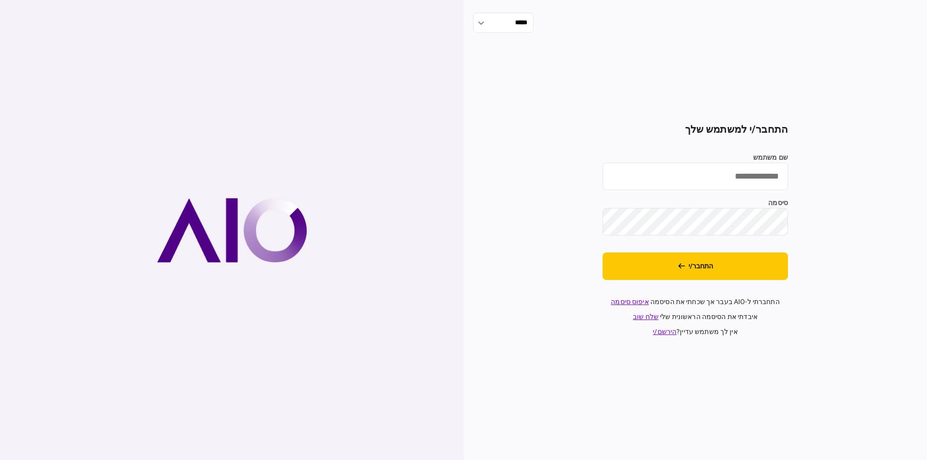
click at [650, 405] on div "***** התחבר/י למשתמש שלך שם משתמש סיסמה התחבר/י התחברתי ל-AIO בעבר אך שכחתי את …" at bounding box center [696, 230] width 464 height 460
click at [717, 263] on button "התחבר/י" at bounding box center [695, 267] width 185 height 28
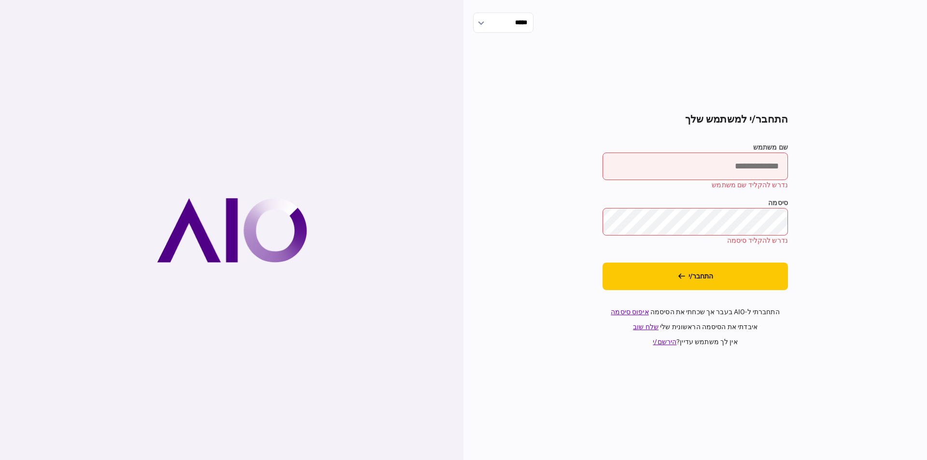
click at [683, 155] on input "שם משתמש" at bounding box center [695, 167] width 185 height 28
paste input "********"
type input "********"
click at [721, 264] on button "התחבר/י" at bounding box center [695, 277] width 185 height 28
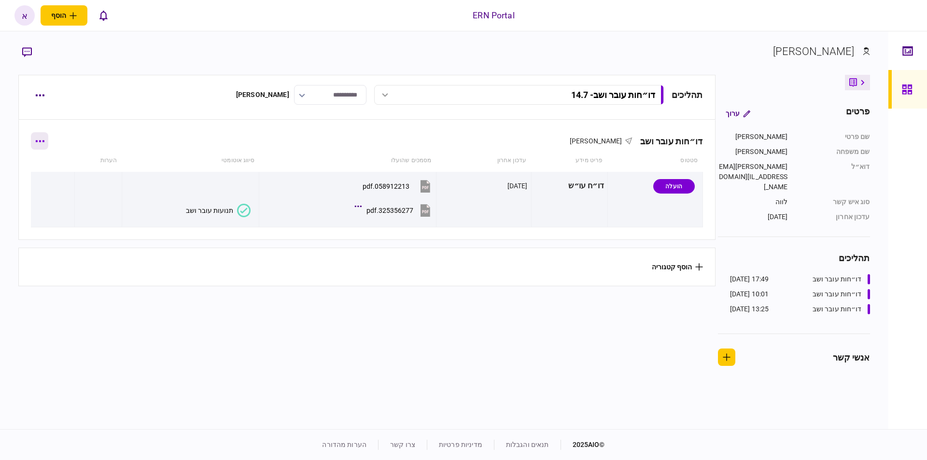
click at [47, 140] on button "button" at bounding box center [39, 140] width 17 height 17
click at [39, 93] on div at bounding box center [463, 230] width 927 height 460
click at [38, 93] on button "button" at bounding box center [39, 94] width 17 height 17
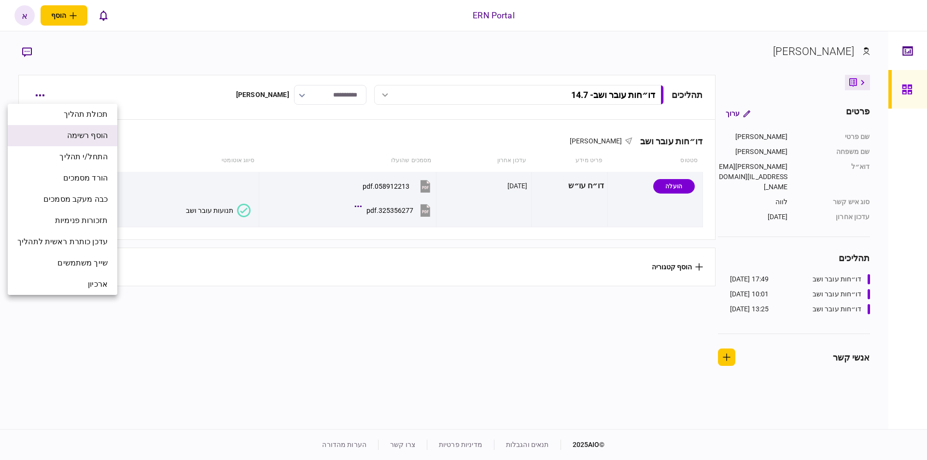
click at [83, 129] on li "הוסף רשימה" at bounding box center [63, 135] width 110 height 21
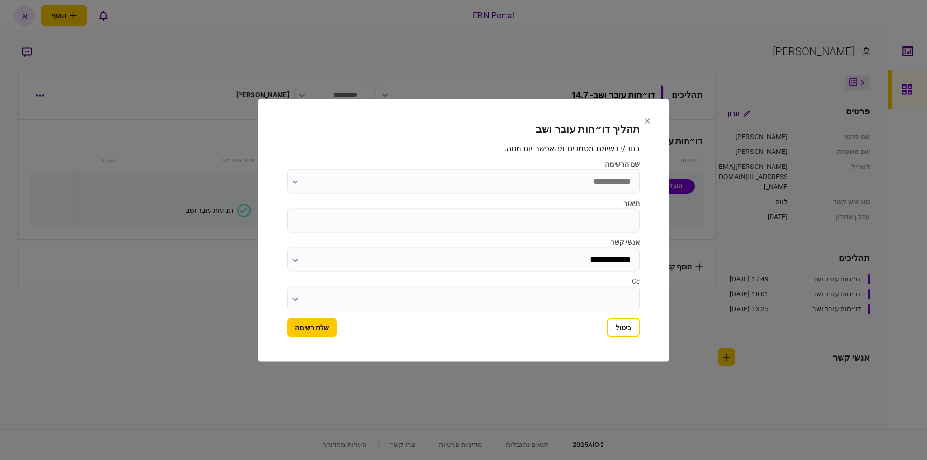
click at [596, 218] on input "תיאור" at bounding box center [463, 220] width 353 height 24
click at [634, 319] on button "ביטול" at bounding box center [623, 327] width 33 height 19
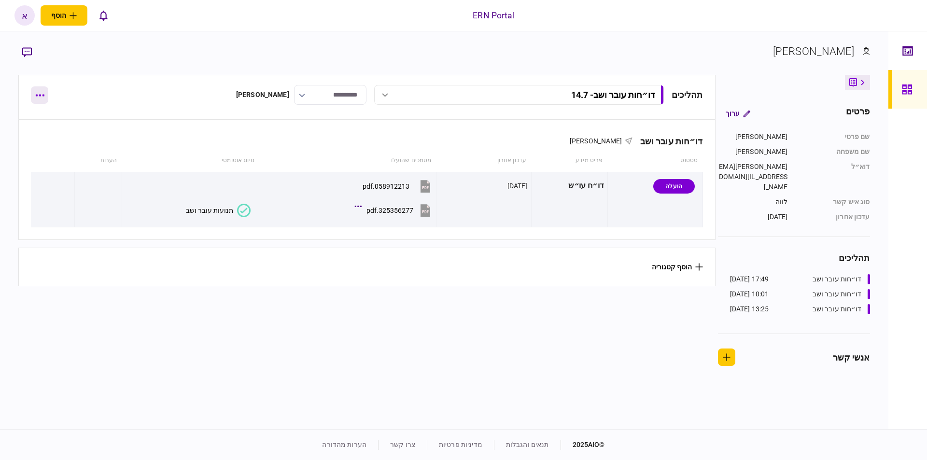
click at [47, 92] on button "button" at bounding box center [39, 94] width 17 height 17
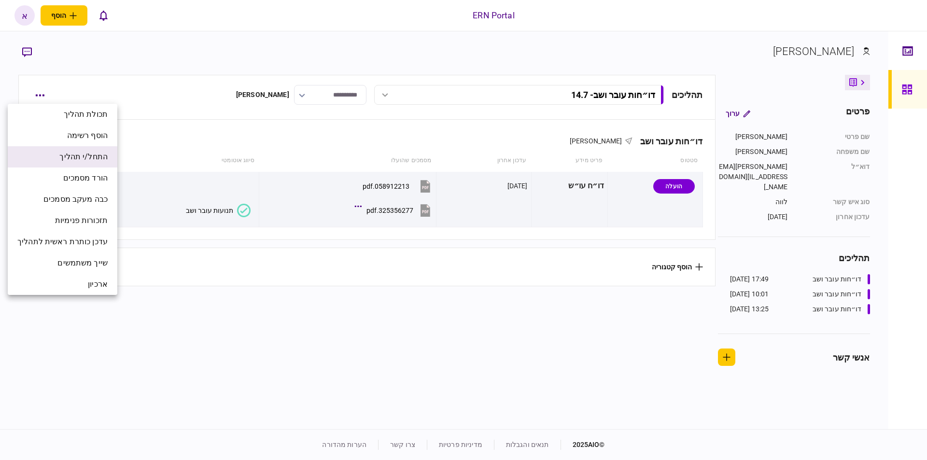
click at [108, 154] on span "התחל/י תהליך" at bounding box center [83, 157] width 48 height 12
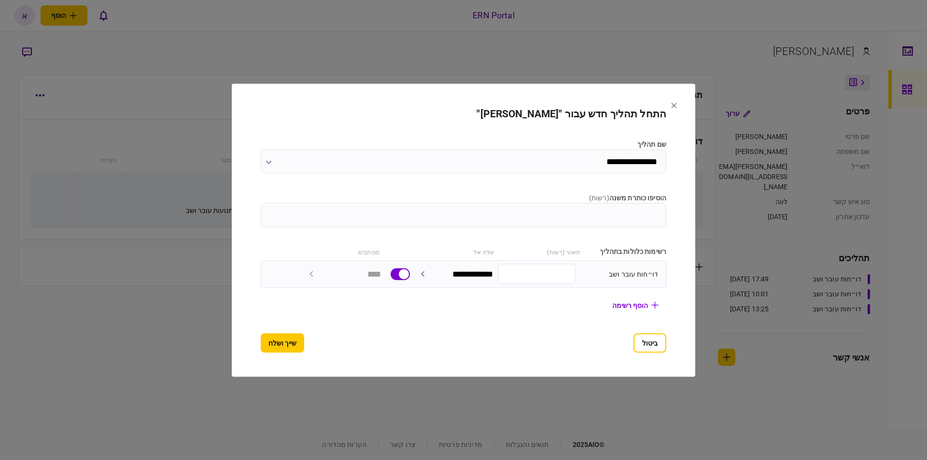
click at [552, 203] on input "הוסיפו כותרת משנה ( רשות )" at bounding box center [464, 215] width 406 height 24
type input "********"
click at [270, 342] on button "שייך ושלח" at bounding box center [282, 342] width 43 height 19
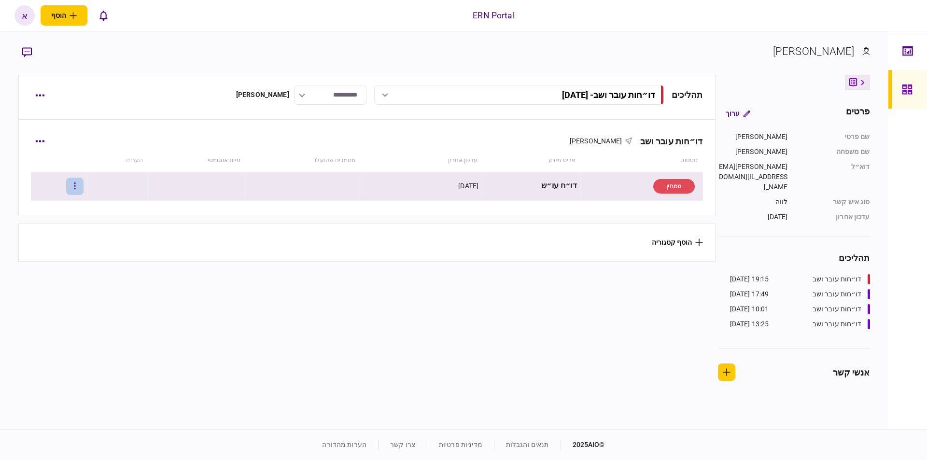
click at [84, 185] on button "button" at bounding box center [74, 186] width 17 height 17
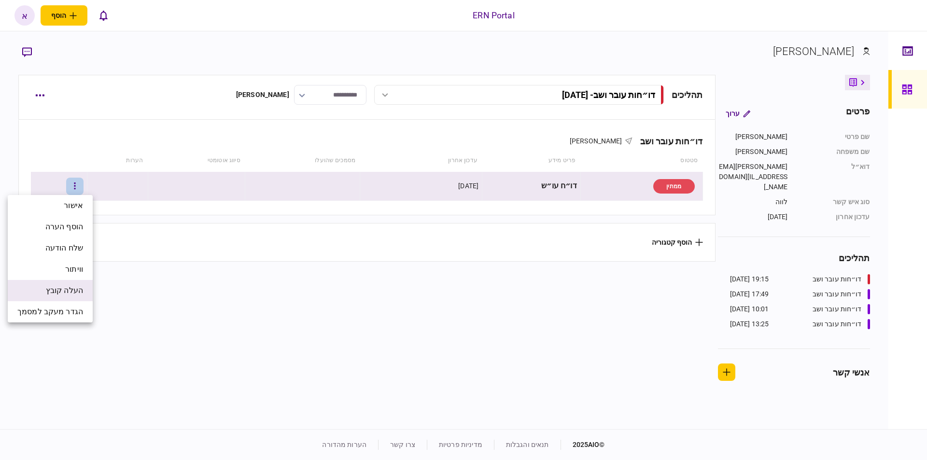
click at [68, 292] on span "העלה קובץ" at bounding box center [64, 291] width 37 height 12
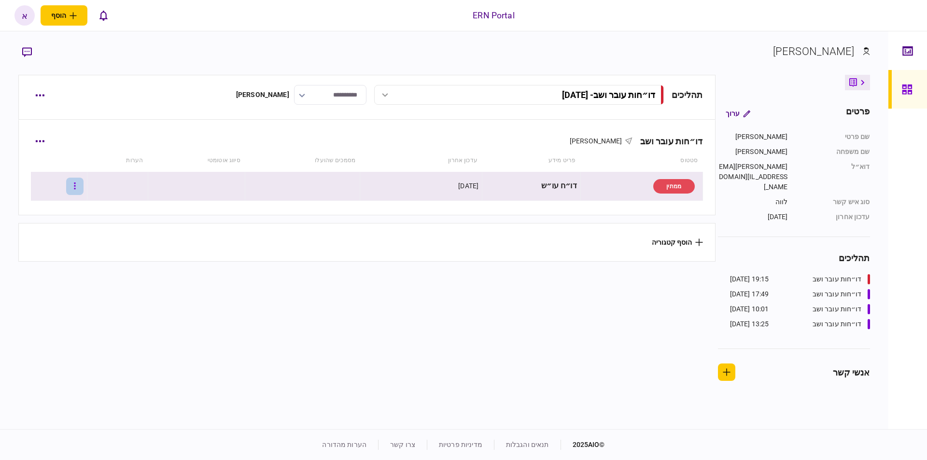
click at [84, 178] on button "button" at bounding box center [74, 186] width 17 height 17
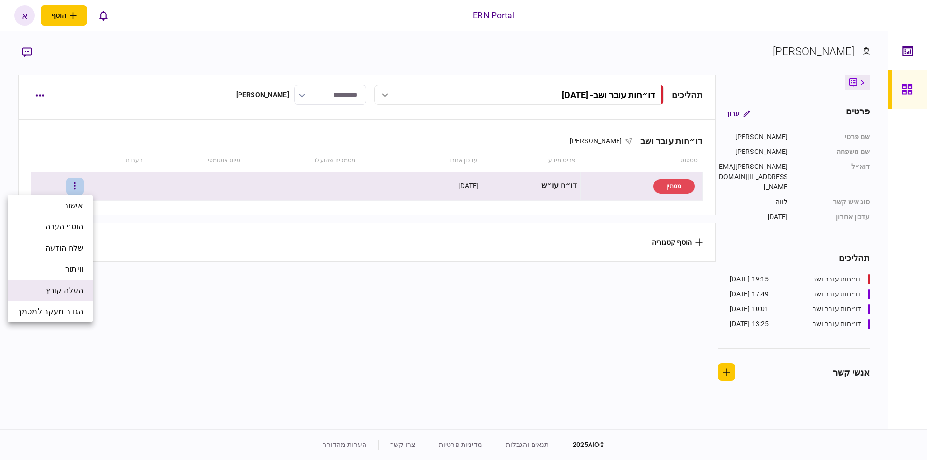
click at [71, 293] on span "העלה קובץ" at bounding box center [64, 291] width 37 height 12
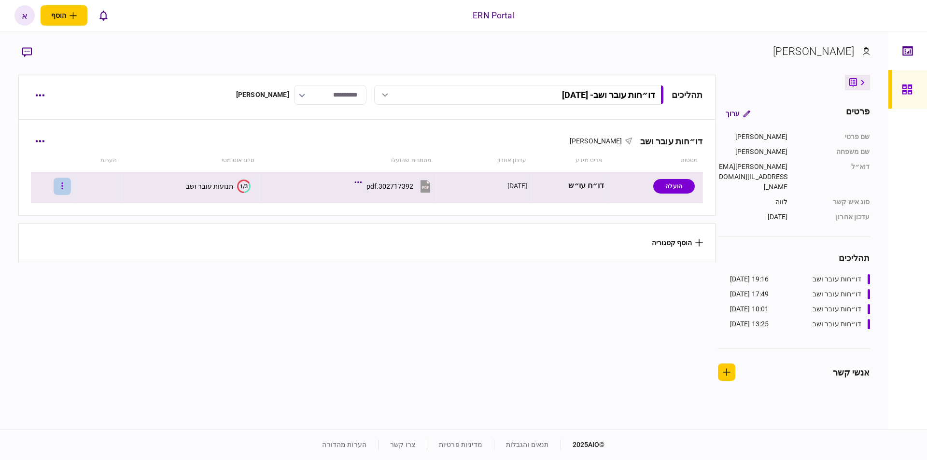
click at [68, 193] on button "button" at bounding box center [62, 186] width 17 height 17
click at [211, 187] on div at bounding box center [463, 230] width 927 height 460
click at [231, 192] on button "1/3 תנועות עובר ושב" at bounding box center [218, 187] width 65 height 14
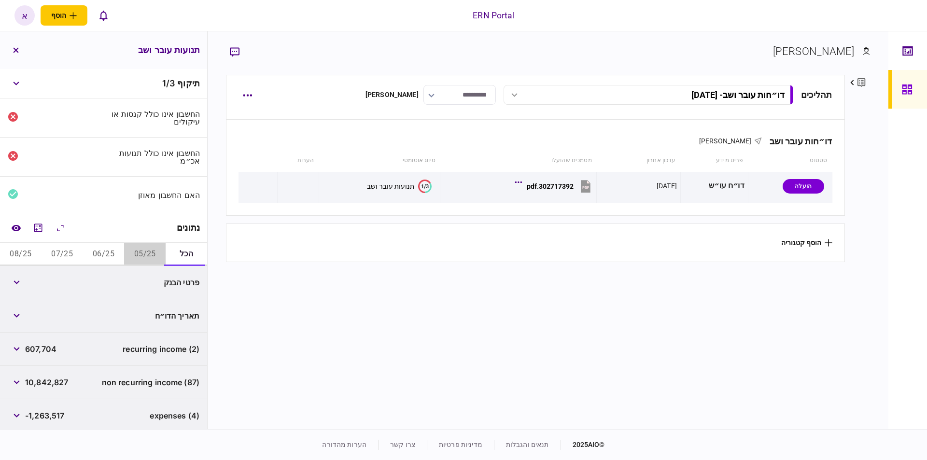
click at [146, 251] on button "05/25" at bounding box center [145, 254] width 42 height 23
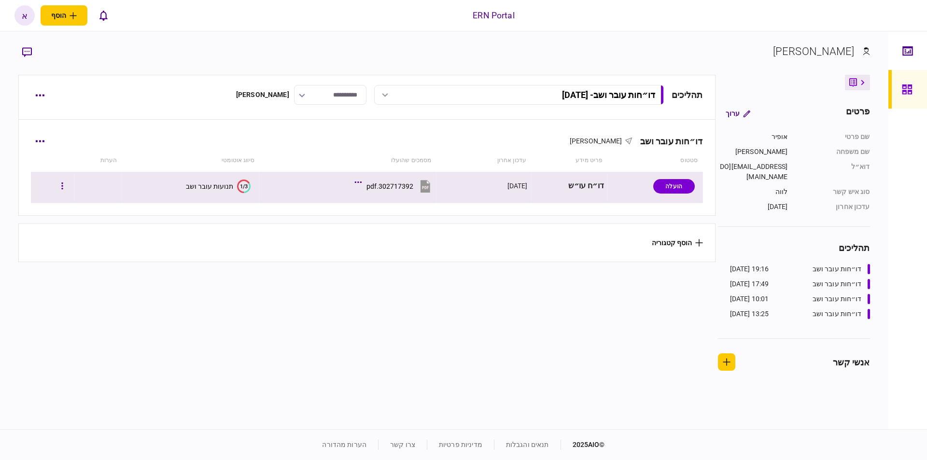
click at [186, 179] on section "1/3 תנועות עובר ושב" at bounding box center [188, 186] width 125 height 22
click at [188, 190] on button "1/3 תנועות עובר ושב" at bounding box center [218, 187] width 65 height 14
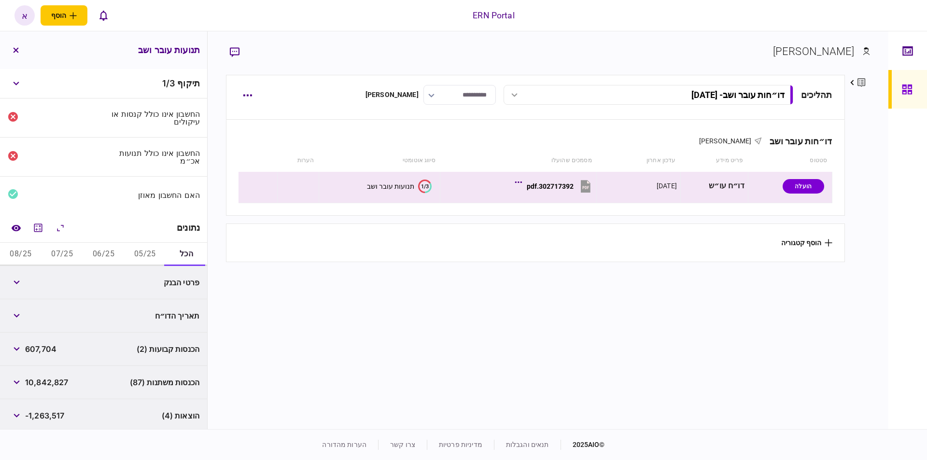
click at [130, 250] on button "05/25" at bounding box center [145, 254] width 42 height 23
click at [126, 272] on div "הכנסות משתנות (19) 2,125,813" at bounding box center [103, 282] width 207 height 33
click at [124, 276] on div "הכנסות משתנות (19) 2,125,813" at bounding box center [103, 282] width 207 height 33
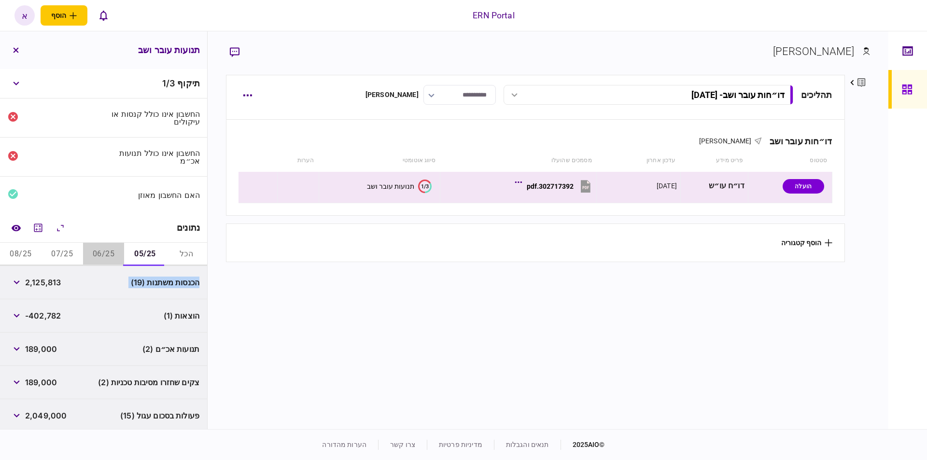
click at [106, 243] on button "06/25" at bounding box center [104, 254] width 42 height 23
click at [98, 284] on div "הכנסות קבועות (1) 295,932" at bounding box center [103, 282] width 207 height 33
click at [108, 316] on div "הכנסות משתנות (22) 3,320,424" at bounding box center [103, 315] width 207 height 33
click at [107, 268] on div "הכנסות קבועות (1) 295,932" at bounding box center [103, 282] width 207 height 33
click at [103, 304] on div "הכנסות משתנות (22) 3,320,424" at bounding box center [103, 315] width 207 height 33
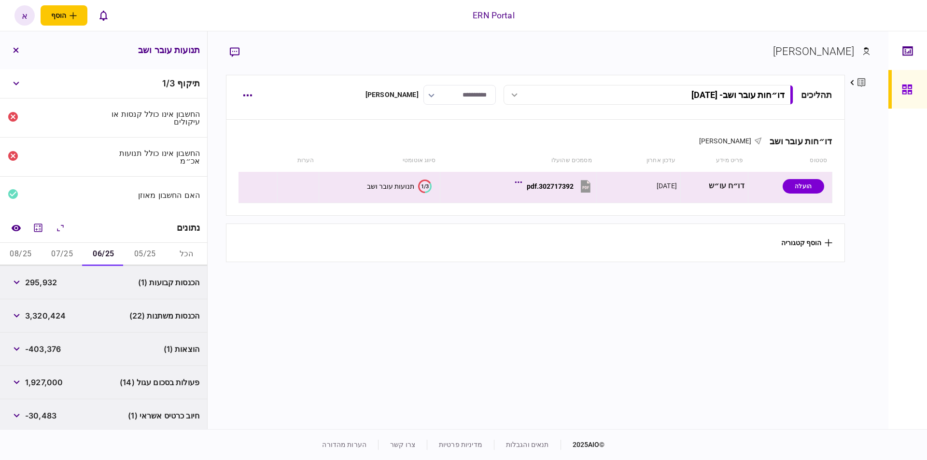
click at [93, 276] on div "הכנסות קבועות (1) 295,932" at bounding box center [103, 282] width 207 height 33
click at [94, 303] on div "הכנסות משתנות (22) 3,320,424" at bounding box center [103, 315] width 207 height 33
click at [59, 252] on button "07/25" at bounding box center [63, 254] width 42 height 23
click at [131, 277] on div "הכנסות קבועות (1) 311,772" at bounding box center [103, 282] width 207 height 33
click at [134, 314] on span "הכנסות משתנות (34)" at bounding box center [164, 316] width 71 height 12
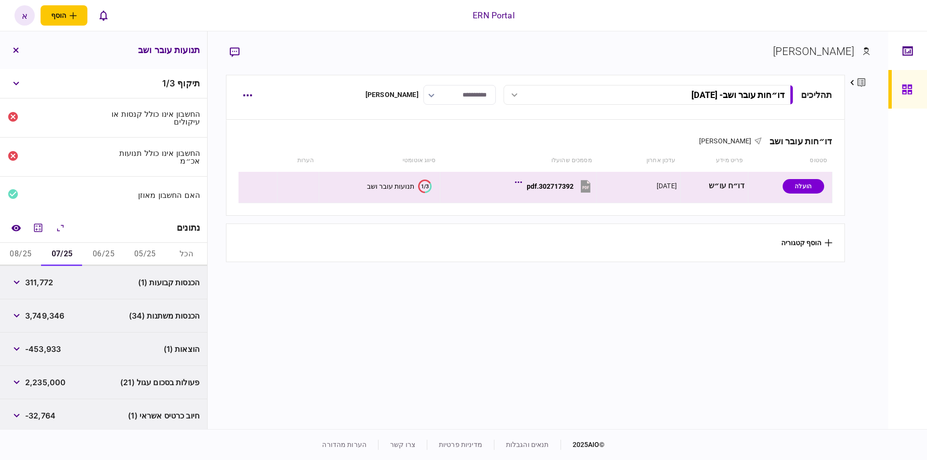
click at [130, 283] on div "הכנסות קבועות (1) 311,772" at bounding box center [103, 282] width 207 height 33
click at [132, 312] on span "הכנסות משתנות (34)" at bounding box center [164, 316] width 71 height 12
click at [134, 288] on div "הכנסות קבועות (1) 311,772" at bounding box center [103, 282] width 207 height 33
click at [113, 333] on div "הוצאות (1) -453,933" at bounding box center [103, 349] width 207 height 33
click at [15, 249] on button "08/25" at bounding box center [21, 254] width 42 height 23
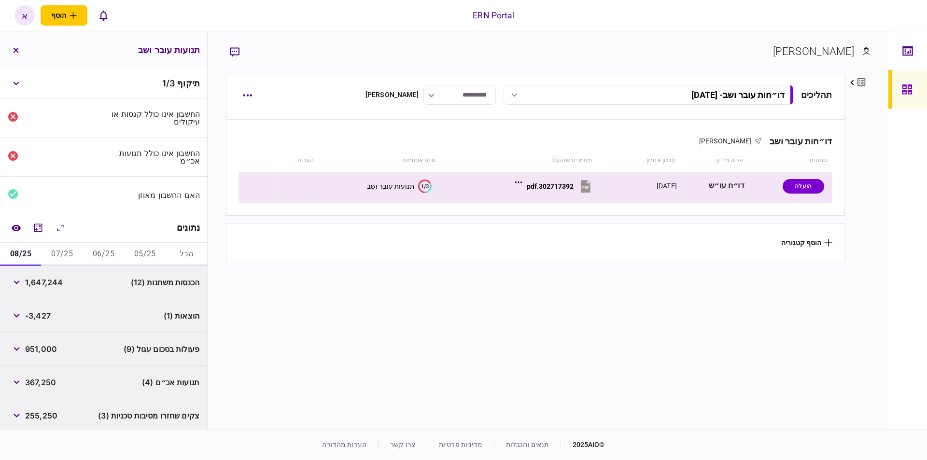
click at [44, 284] on span "1,647,244" at bounding box center [44, 283] width 38 height 12
click at [102, 362] on div "פעולות בסכום עגול (9) 951,000" at bounding box center [103, 349] width 207 height 33
click at [48, 243] on button "07/25" at bounding box center [63, 254] width 42 height 23
click at [44, 223] on icon "מחשבון" at bounding box center [38, 228] width 12 height 12
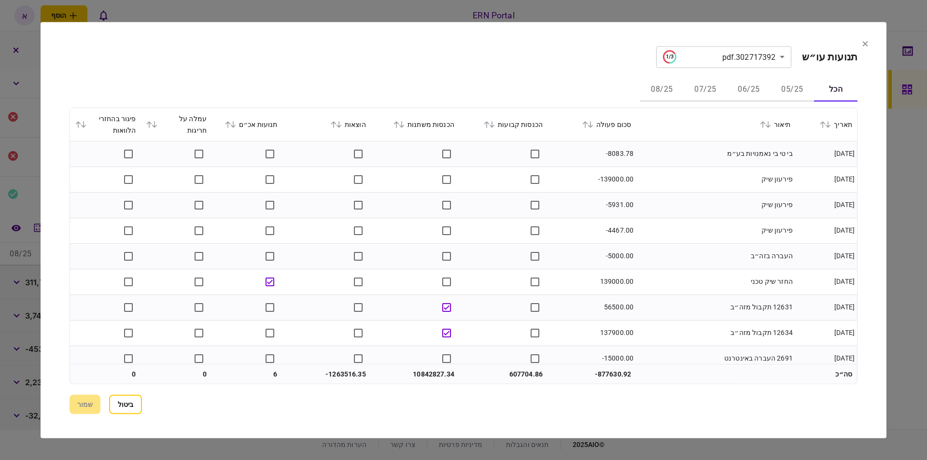
click at [490, 122] on icon at bounding box center [486, 124] width 5 height 7
click at [89, 400] on button "שמור" at bounding box center [85, 404] width 31 height 19
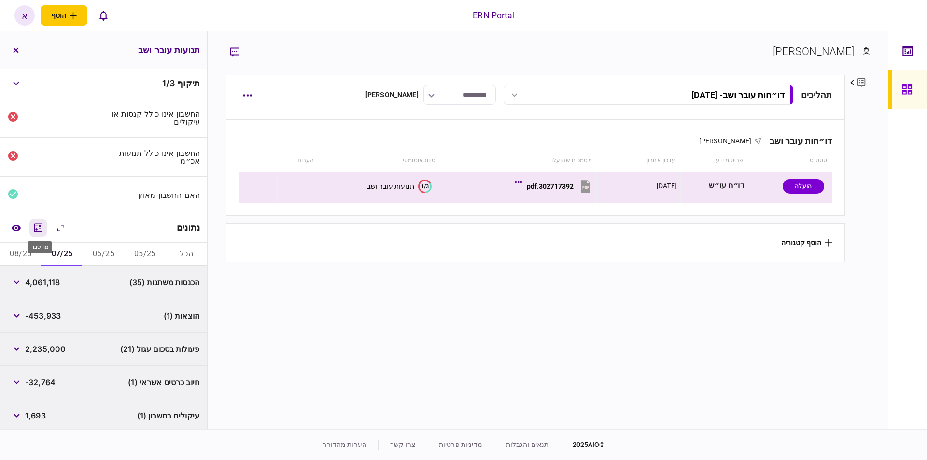
click at [39, 227] on icon "מחשבון" at bounding box center [38, 228] width 8 height 8
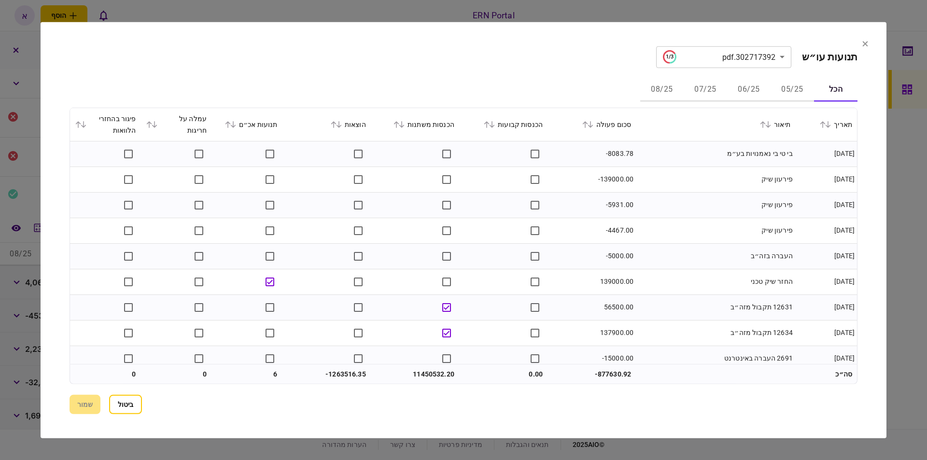
click at [236, 124] on icon at bounding box center [233, 124] width 6 height 7
click at [118, 408] on button "ביטול" at bounding box center [125, 404] width 33 height 19
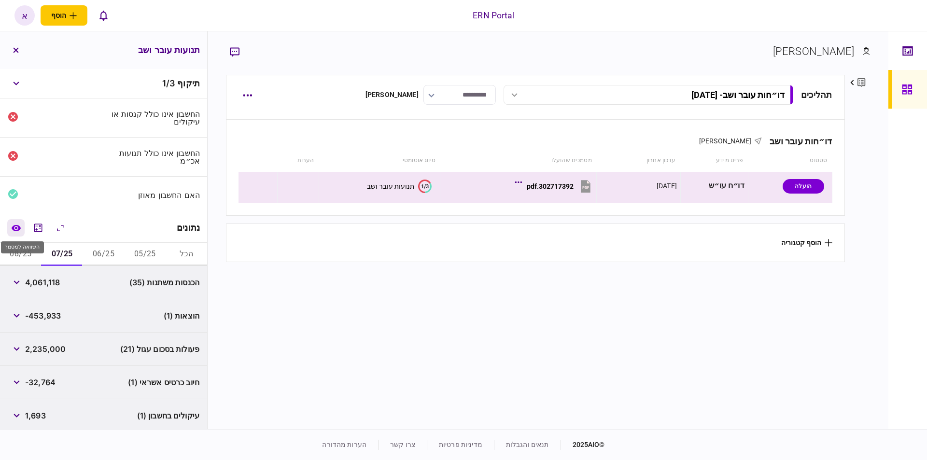
click at [18, 231] on button "השוואה למסמך" at bounding box center [15, 227] width 17 height 17
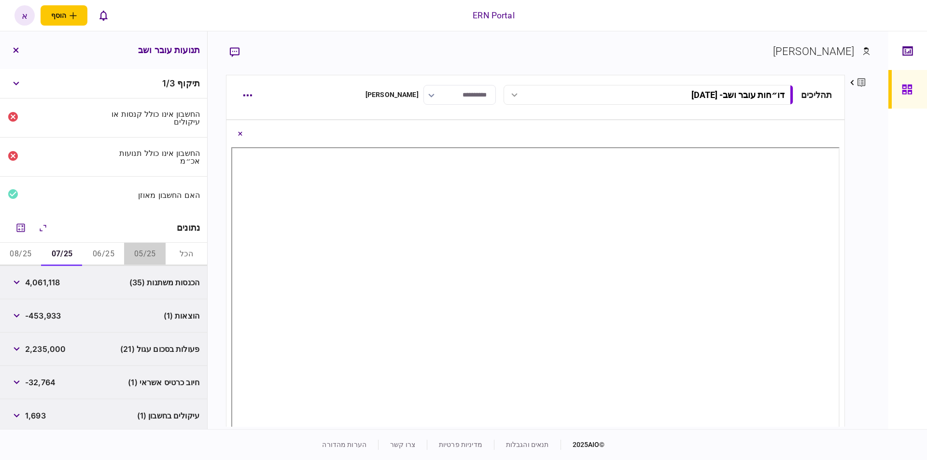
click at [146, 252] on button "05/25" at bounding box center [145, 254] width 42 height 23
click at [245, 130] on button "Close document view button" at bounding box center [239, 133] width 17 height 17
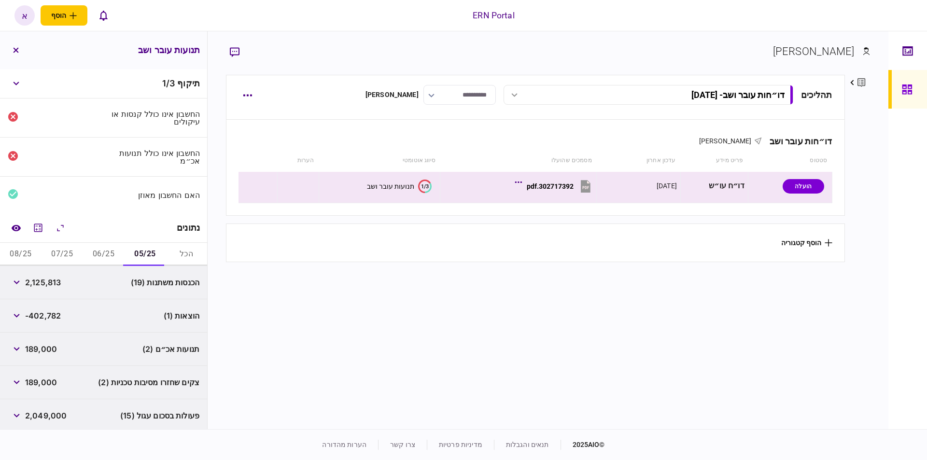
click at [107, 248] on button "06/25" at bounding box center [104, 254] width 42 height 23
click at [74, 251] on button "07/25" at bounding box center [63, 254] width 42 height 23
click at [23, 251] on button "08/25" at bounding box center [21, 254] width 42 height 23
click at [76, 245] on button "07/25" at bounding box center [63, 254] width 42 height 23
click at [50, 312] on span "-453,933" at bounding box center [43, 316] width 36 height 12
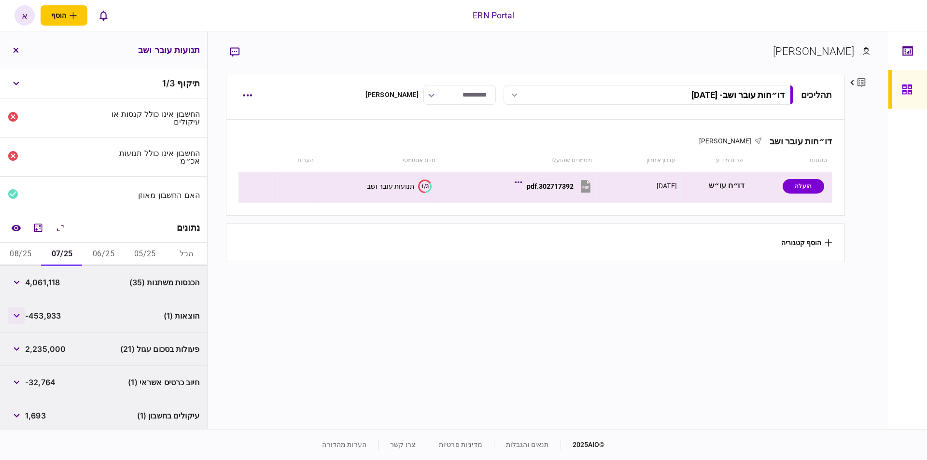
click at [20, 314] on icon "button" at bounding box center [17, 316] width 6 height 4
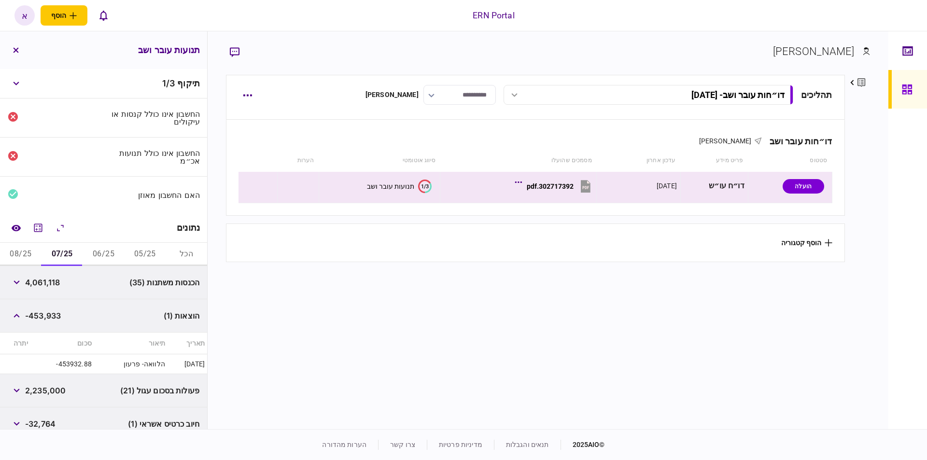
scroll to position [110, 0]
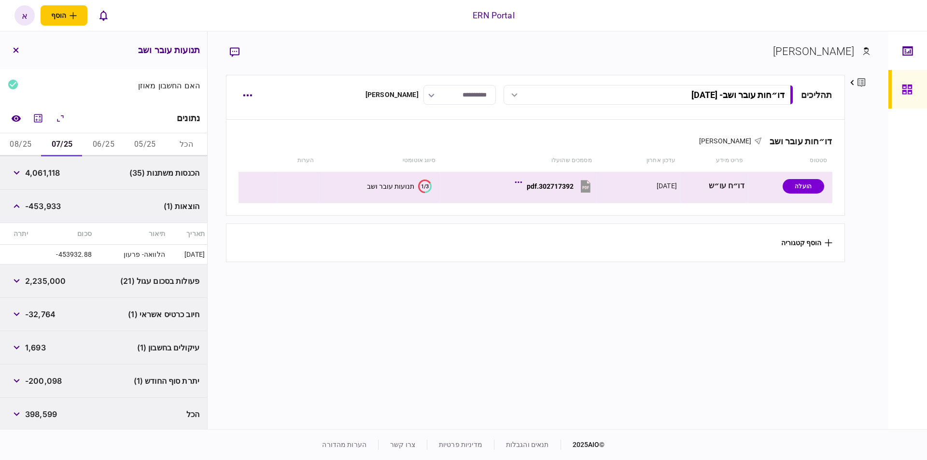
click at [24, 143] on button "08/25" at bounding box center [21, 144] width 42 height 23
click at [70, 317] on div "תנועות אכ״ם (4) 367,250" at bounding box center [103, 314] width 207 height 33
click at [14, 308] on button "button" at bounding box center [16, 314] width 17 height 17
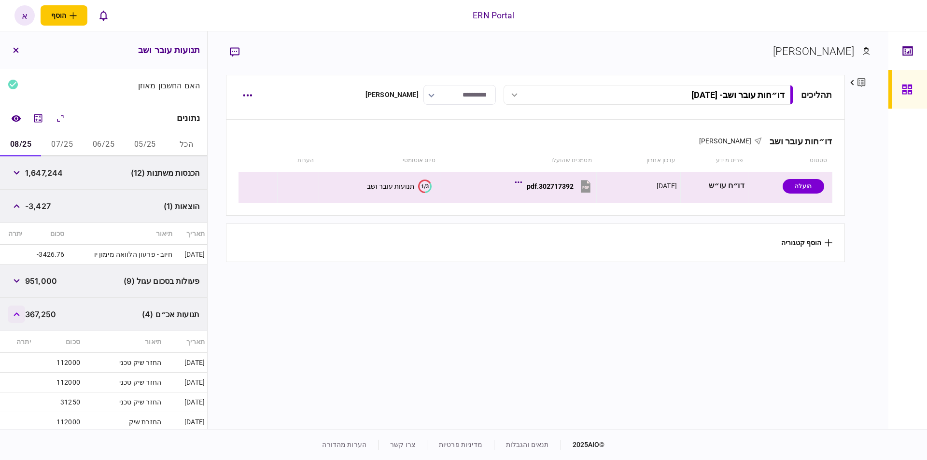
click at [14, 308] on button "button" at bounding box center [16, 314] width 17 height 17
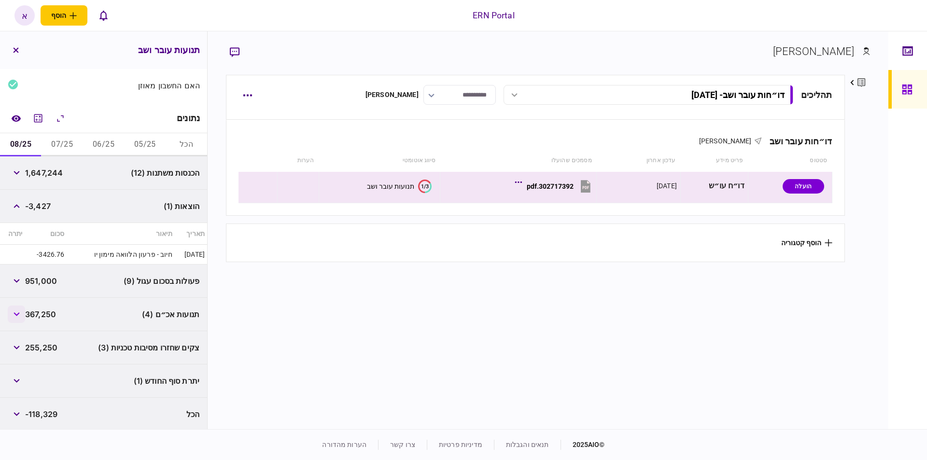
click at [14, 308] on button "button" at bounding box center [16, 314] width 17 height 17
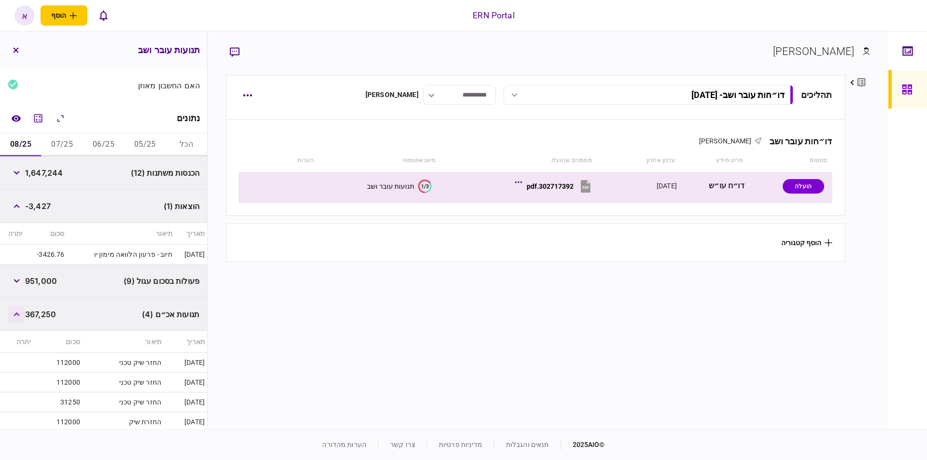
click at [14, 308] on button "button" at bounding box center [16, 314] width 17 height 17
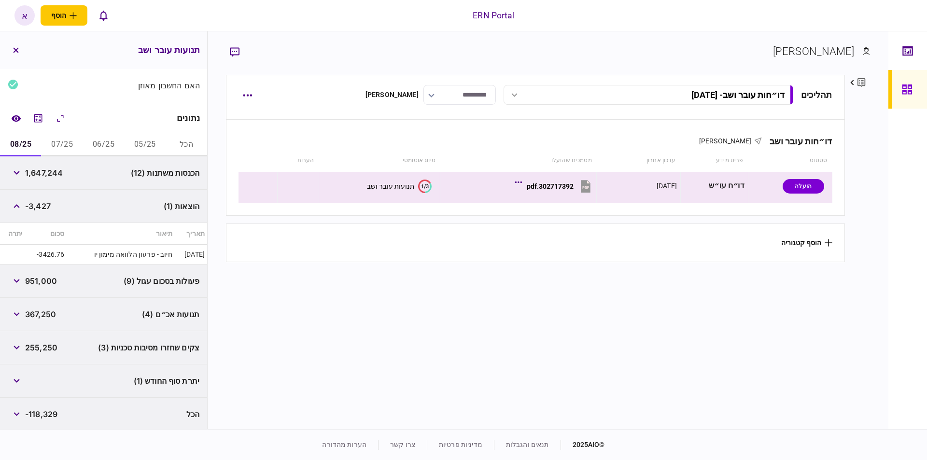
click at [65, 141] on button "07/25" at bounding box center [63, 144] width 42 height 23
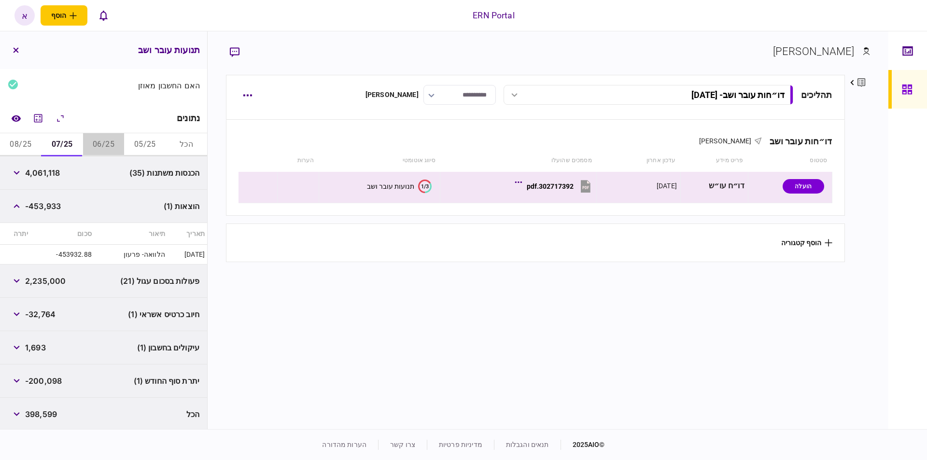
click at [101, 141] on button "06/25" at bounding box center [104, 144] width 42 height 23
click at [71, 254] on td "-403375.34" at bounding box center [62, 255] width 64 height 20
click at [134, 134] on button "05/25" at bounding box center [145, 144] width 42 height 23
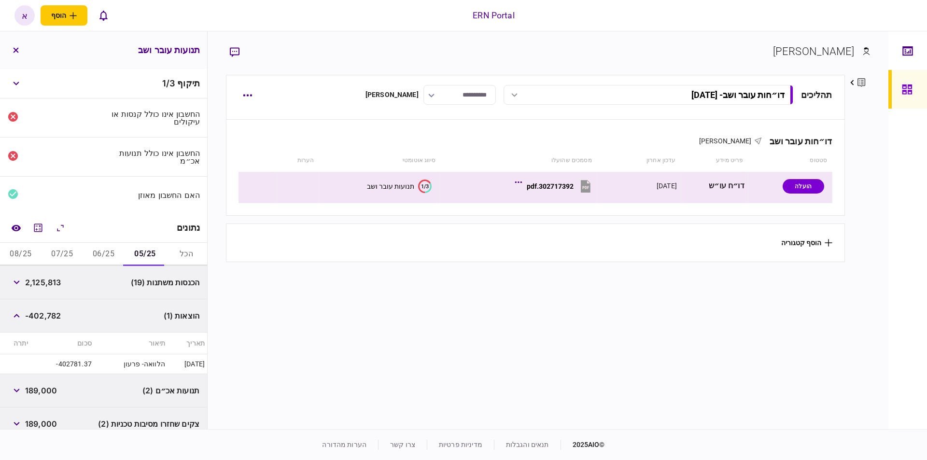
scroll to position [143, 0]
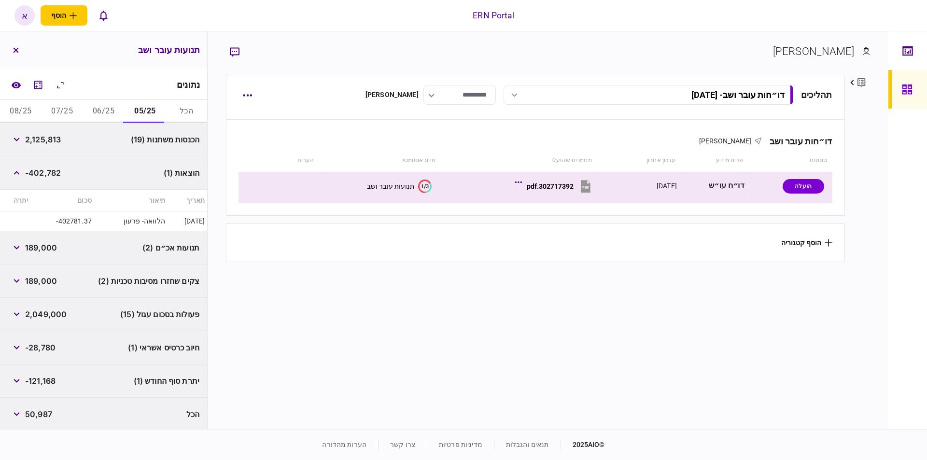
click at [170, 170] on span "הוצאות (1)" at bounding box center [182, 173] width 36 height 12
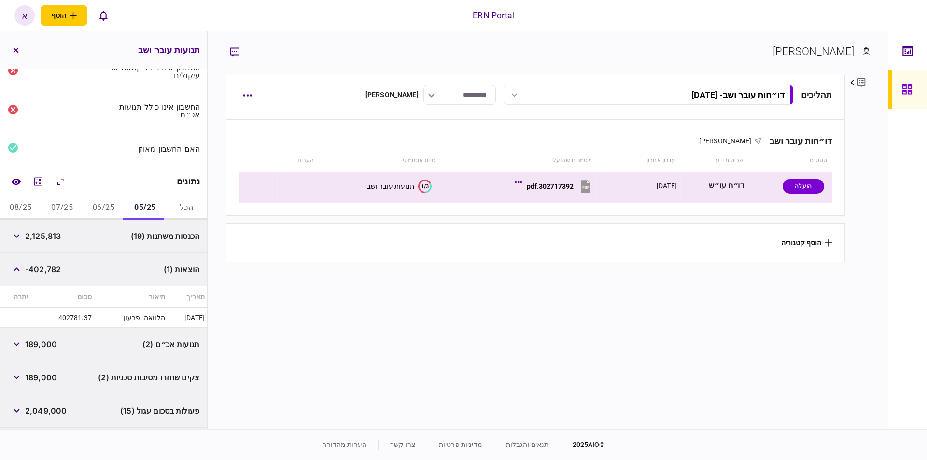
scroll to position [0, 0]
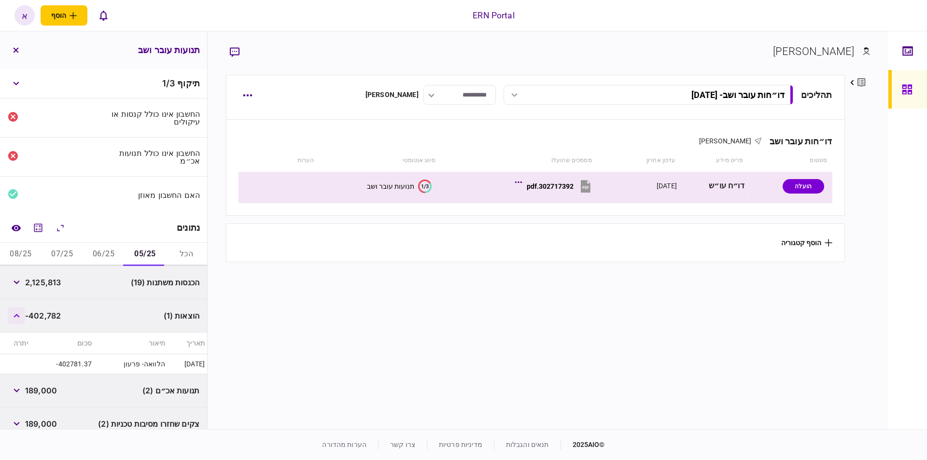
click at [18, 317] on button "button" at bounding box center [16, 315] width 17 height 17
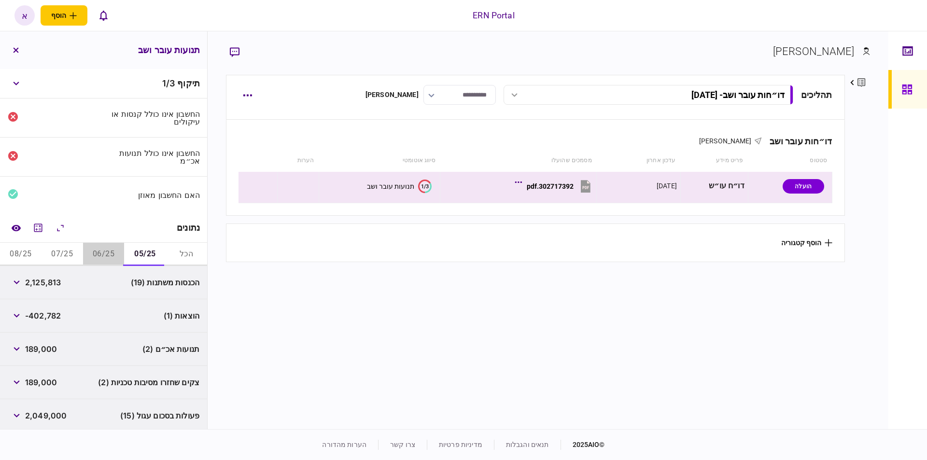
click at [104, 250] on button "06/25" at bounding box center [104, 254] width 42 height 23
click at [18, 343] on button "button" at bounding box center [16, 348] width 17 height 17
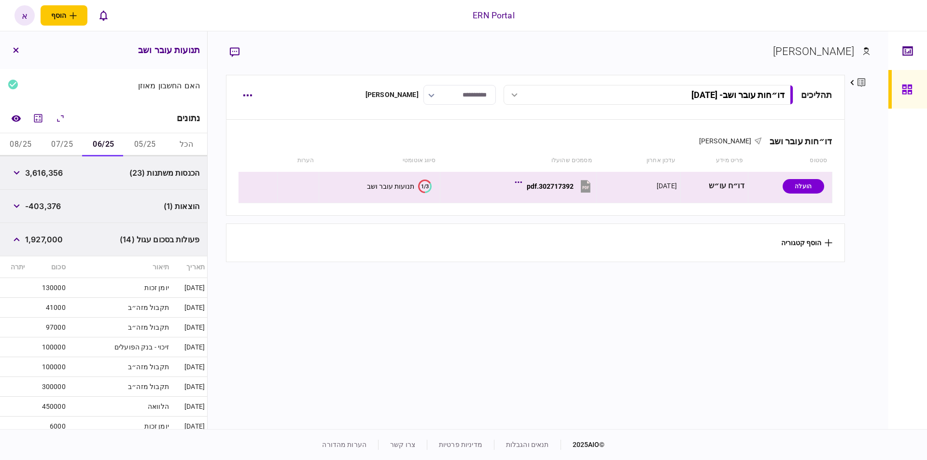
scroll to position [164, 0]
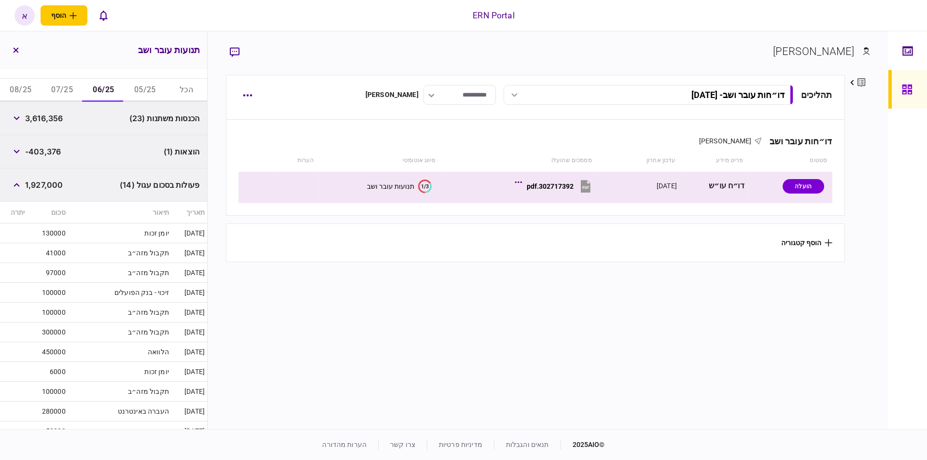
click at [51, 351] on td "450000" at bounding box center [48, 352] width 41 height 20
copy td "450000"
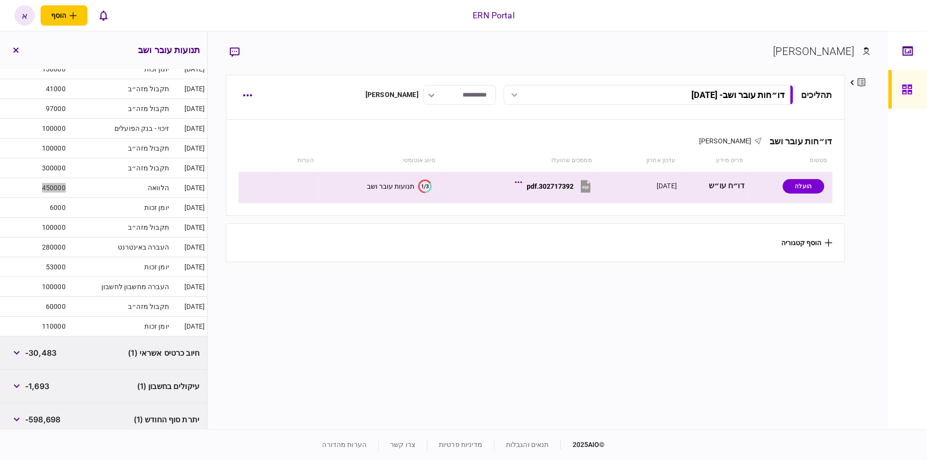
scroll to position [135, 0]
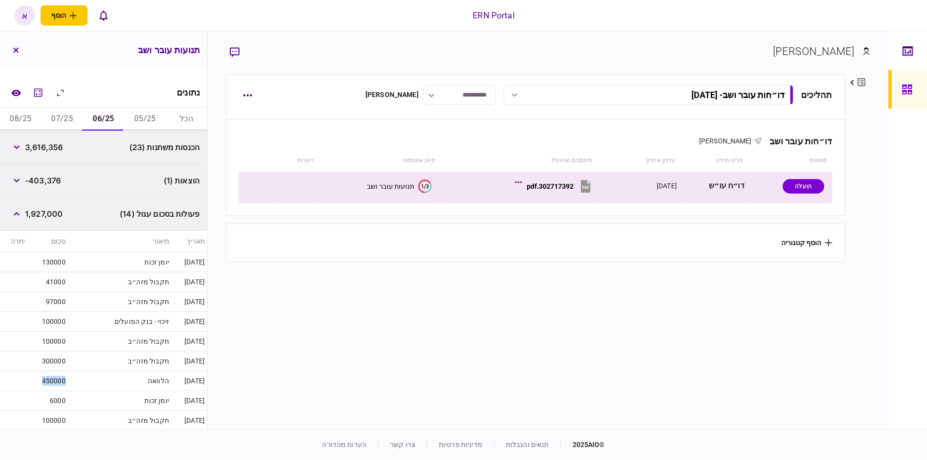
click at [63, 115] on button "07/25" at bounding box center [63, 119] width 42 height 23
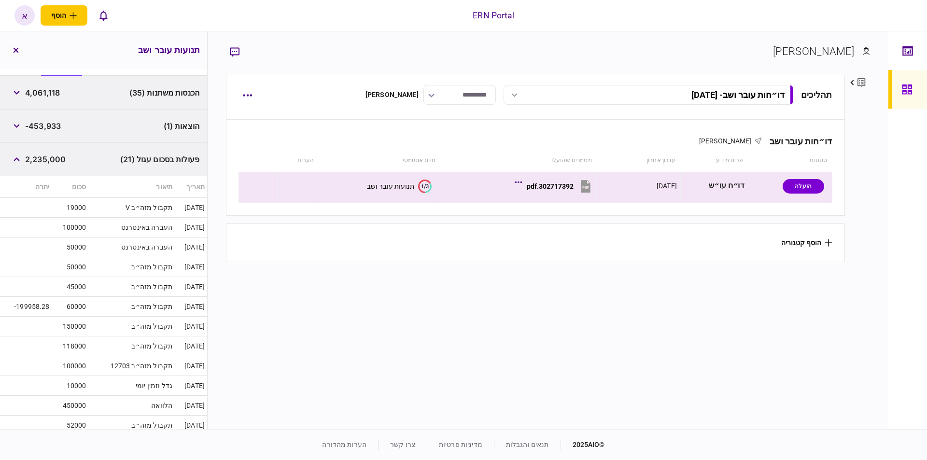
scroll to position [245, 0]
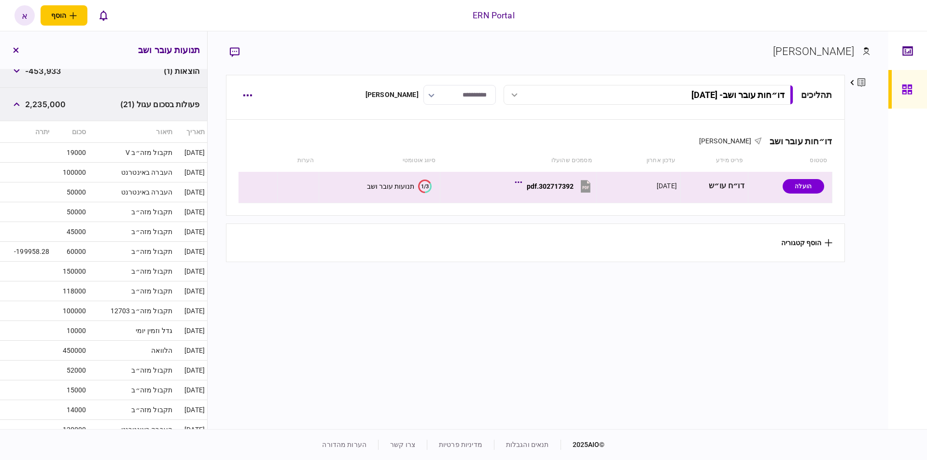
click at [73, 349] on td "450000" at bounding box center [70, 351] width 37 height 20
copy td "450000"
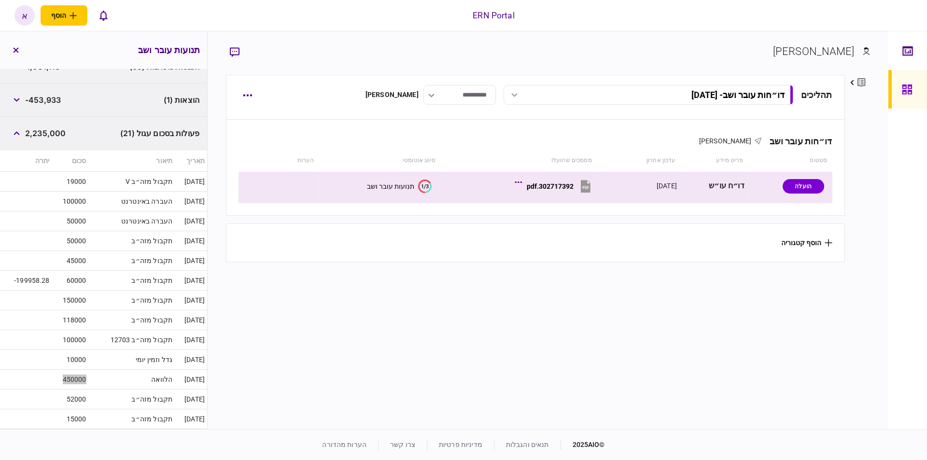
scroll to position [23, 0]
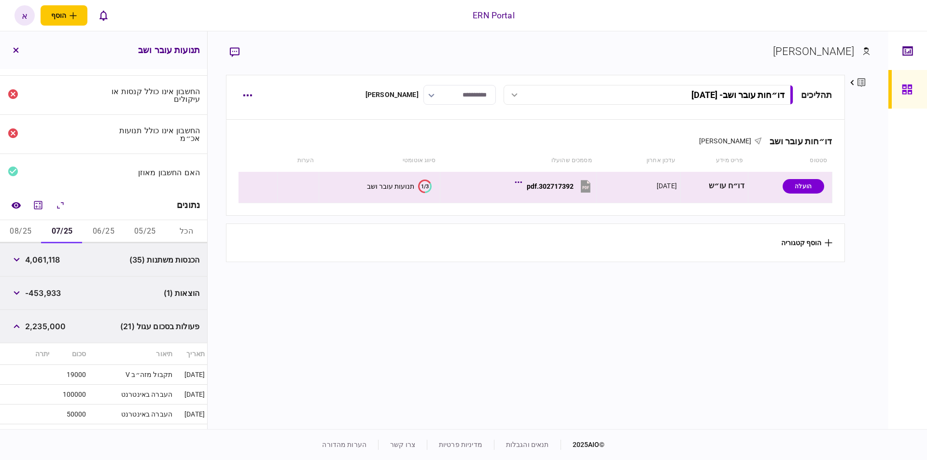
click at [29, 233] on button "08/25" at bounding box center [21, 231] width 42 height 23
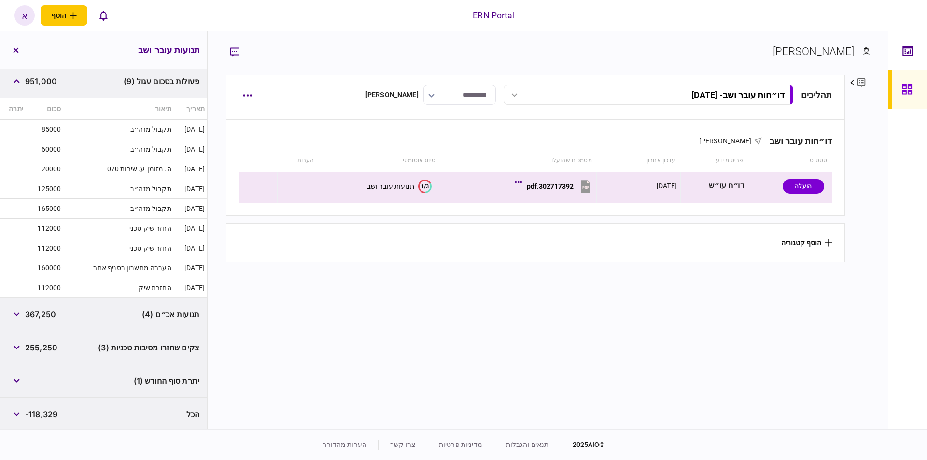
scroll to position [0, 0]
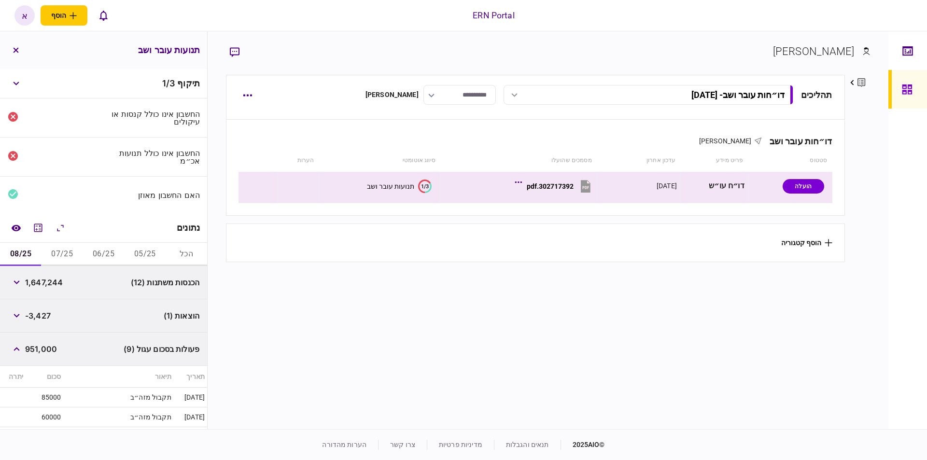
click at [60, 249] on button "07/25" at bounding box center [63, 254] width 42 height 23
click at [39, 279] on span "4,061,118" at bounding box center [42, 283] width 35 height 12
click at [88, 248] on button "06/25" at bounding box center [104, 254] width 42 height 23
click at [133, 251] on button "05/25" at bounding box center [145, 254] width 42 height 23
